Goal: Task Accomplishment & Management: Manage account settings

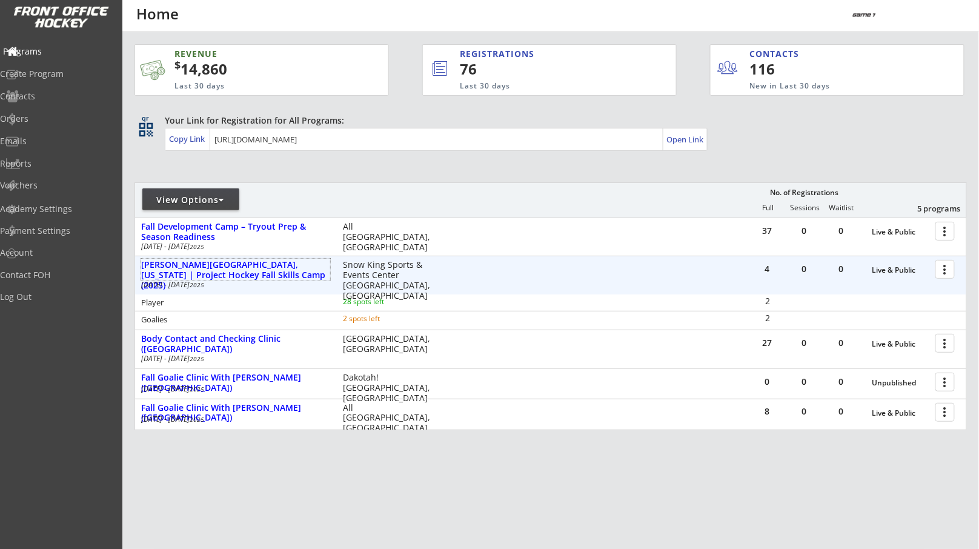
click at [64, 56] on div "Programs" at bounding box center [57, 51] width 109 height 8
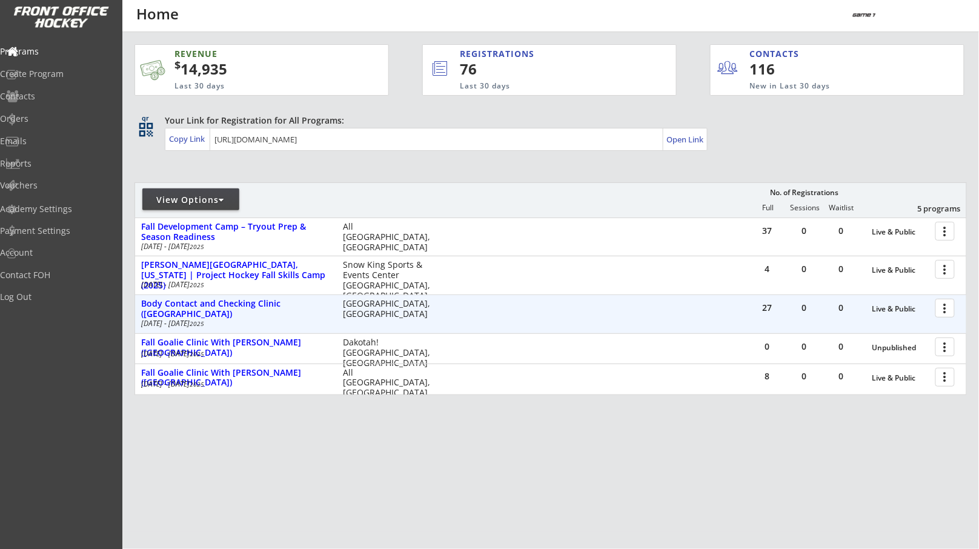
click at [951, 306] on div at bounding box center [947, 307] width 21 height 21
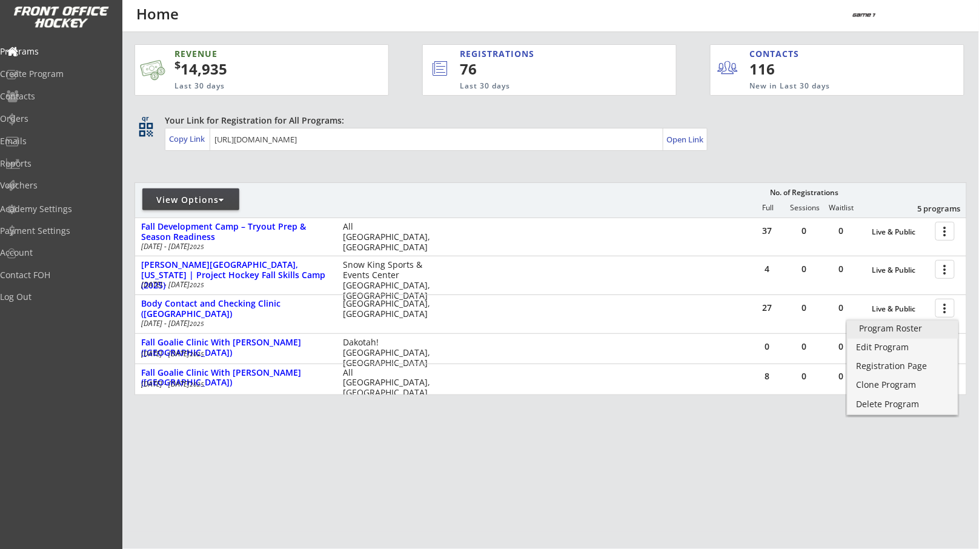
click at [911, 331] on div "Program Roster" at bounding box center [903, 328] width 87 height 8
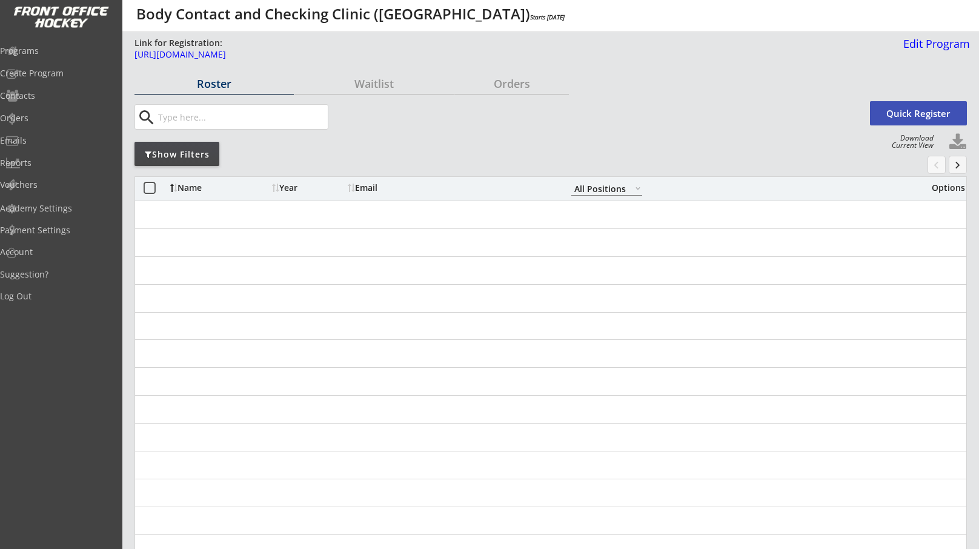
select select ""All Positions""
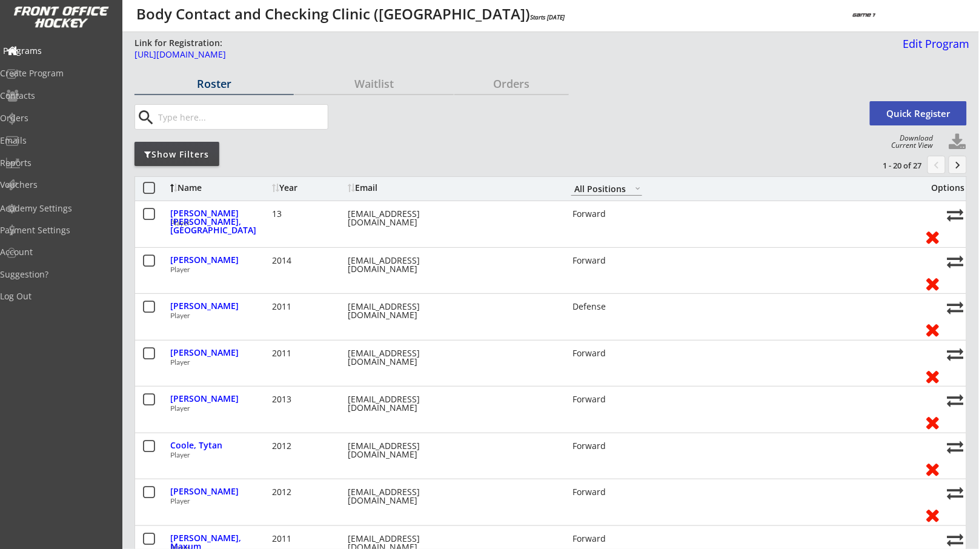
click at [67, 52] on div "Programs" at bounding box center [57, 51] width 109 height 8
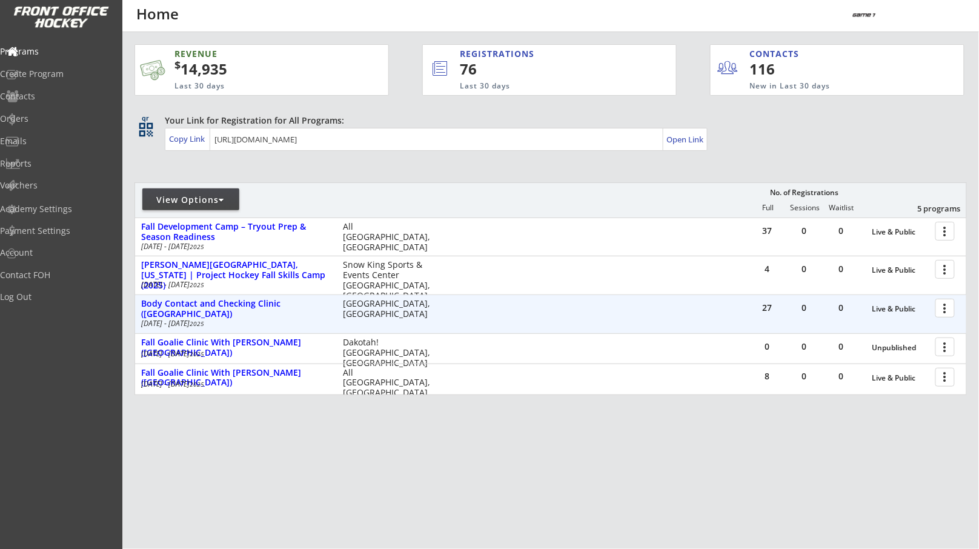
click at [946, 303] on div at bounding box center [947, 307] width 21 height 21
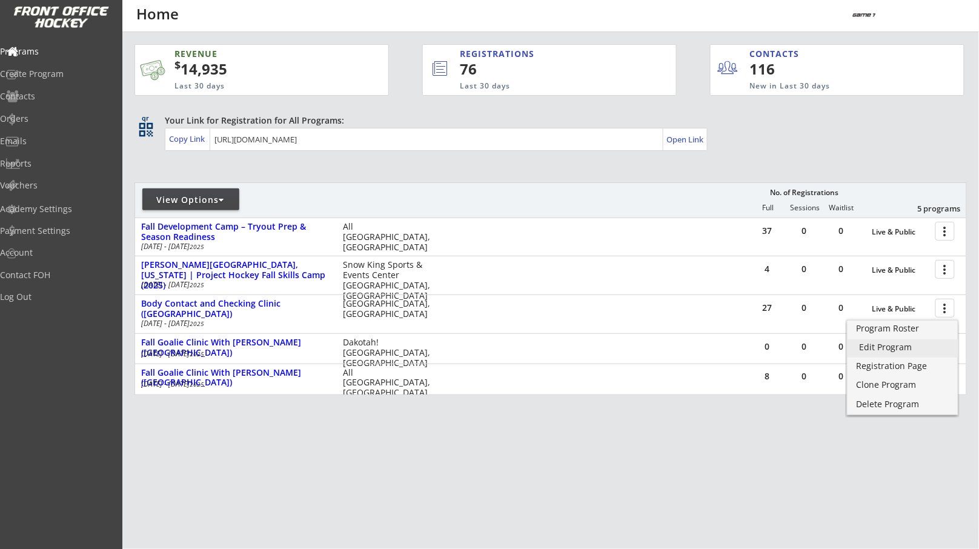
click at [919, 343] on div "Edit Program" at bounding box center [903, 347] width 87 height 8
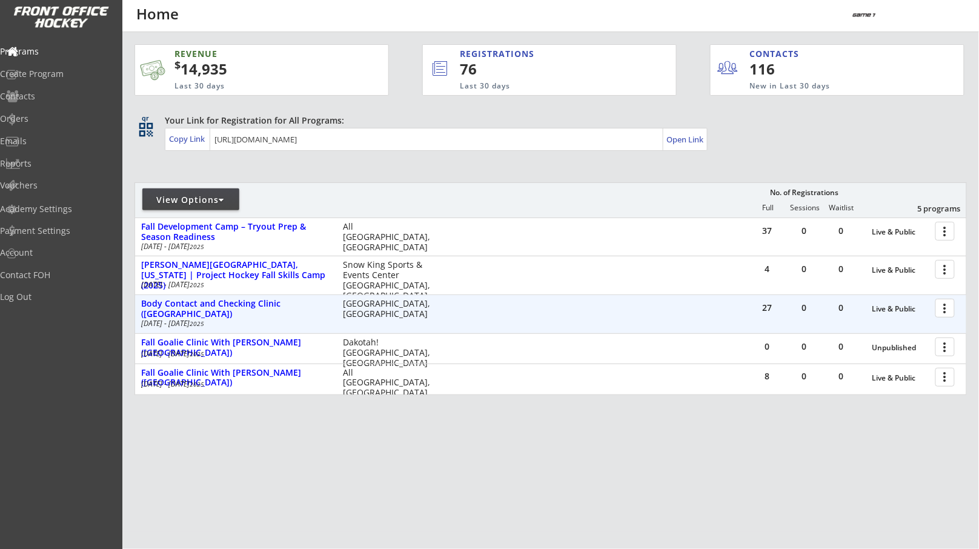
click at [948, 305] on div at bounding box center [947, 307] width 21 height 21
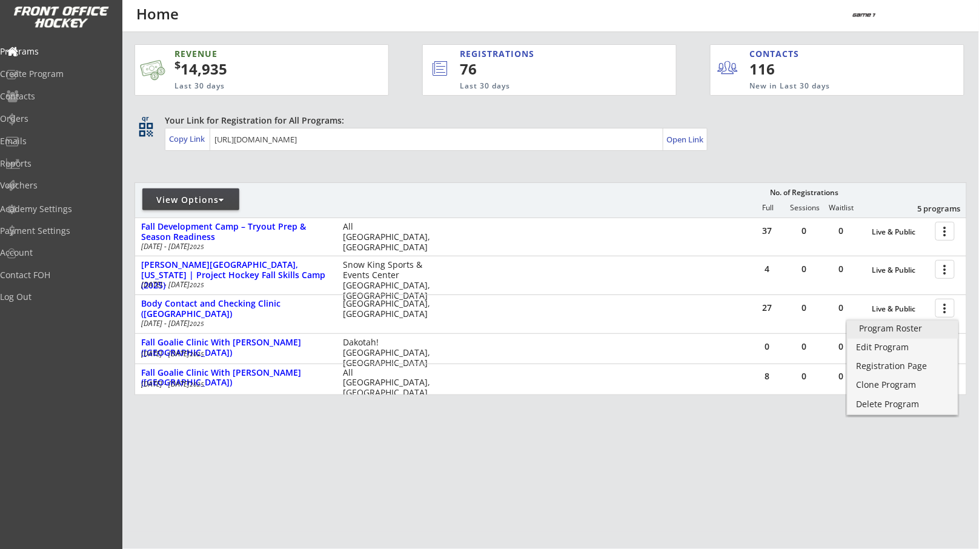
click at [907, 331] on div "Program Roster" at bounding box center [903, 328] width 87 height 8
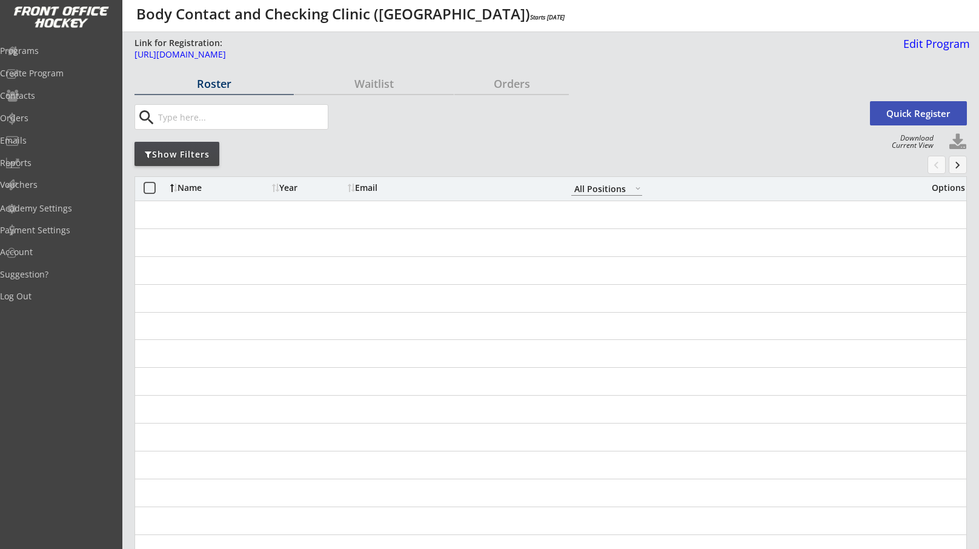
select select ""All Positions""
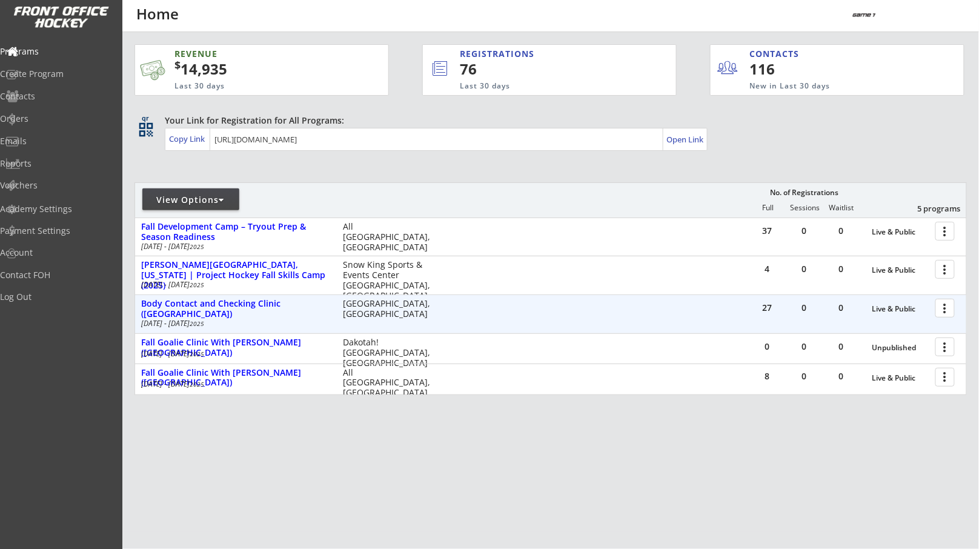
click at [951, 302] on div at bounding box center [947, 307] width 21 height 21
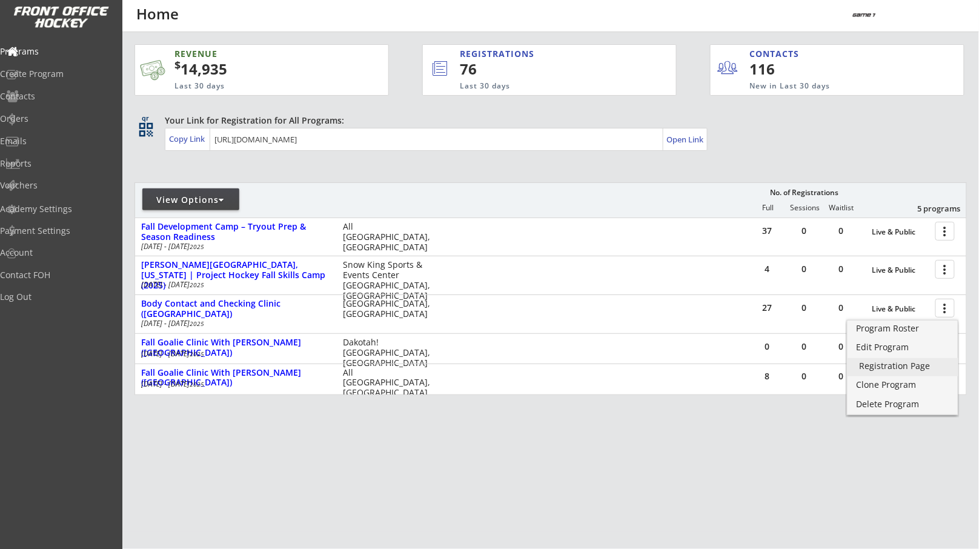
click at [910, 367] on div "Registration Page" at bounding box center [903, 366] width 87 height 8
